Goal: Obtain resource: Obtain resource

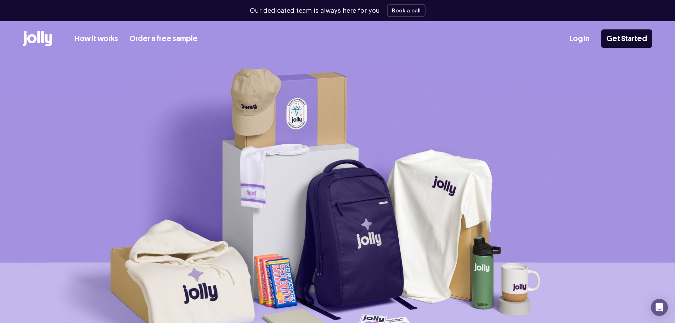
click at [158, 38] on link "Order a free sample" at bounding box center [163, 39] width 68 height 12
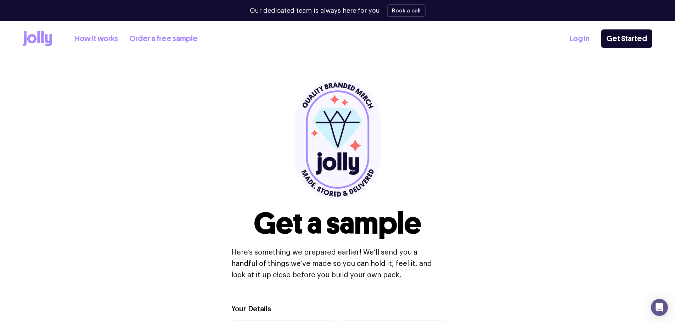
click at [91, 37] on link "How it works" at bounding box center [96, 39] width 43 height 12
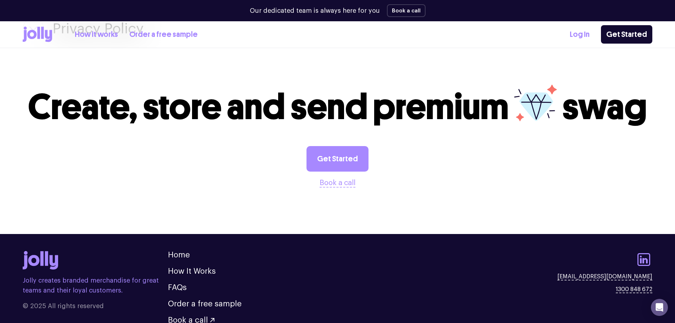
scroll to position [1277, 0]
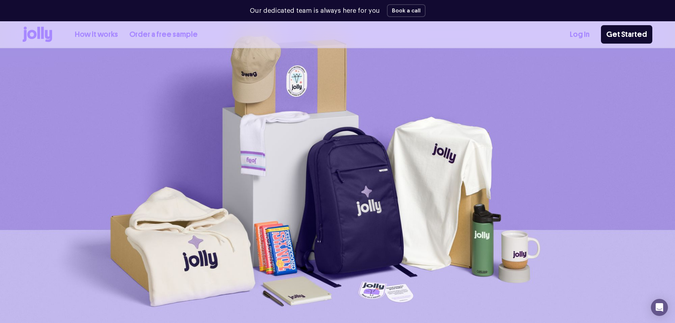
scroll to position [71, 0]
